Goal: Use online tool/utility: Utilize a website feature to perform a specific function

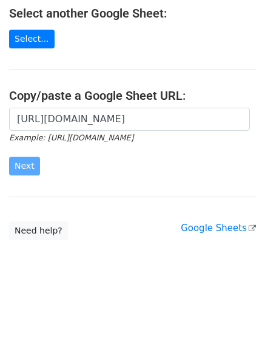
scroll to position [226, 0]
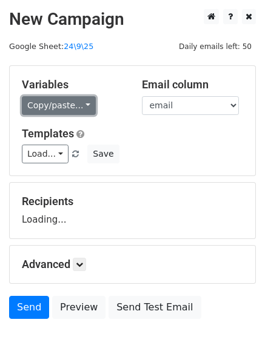
click at [53, 111] on link "Copy/paste..." at bounding box center [59, 105] width 74 height 19
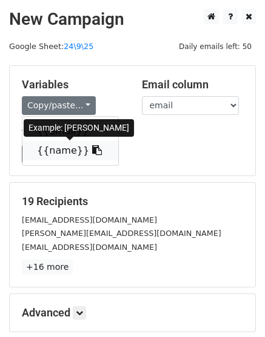
click at [70, 149] on link "{{name}}" at bounding box center [70, 150] width 96 height 19
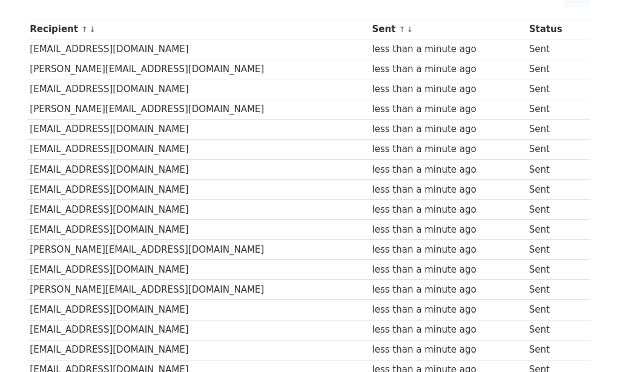
scroll to position [116, 0]
